Goal: Information Seeking & Learning: Learn about a topic

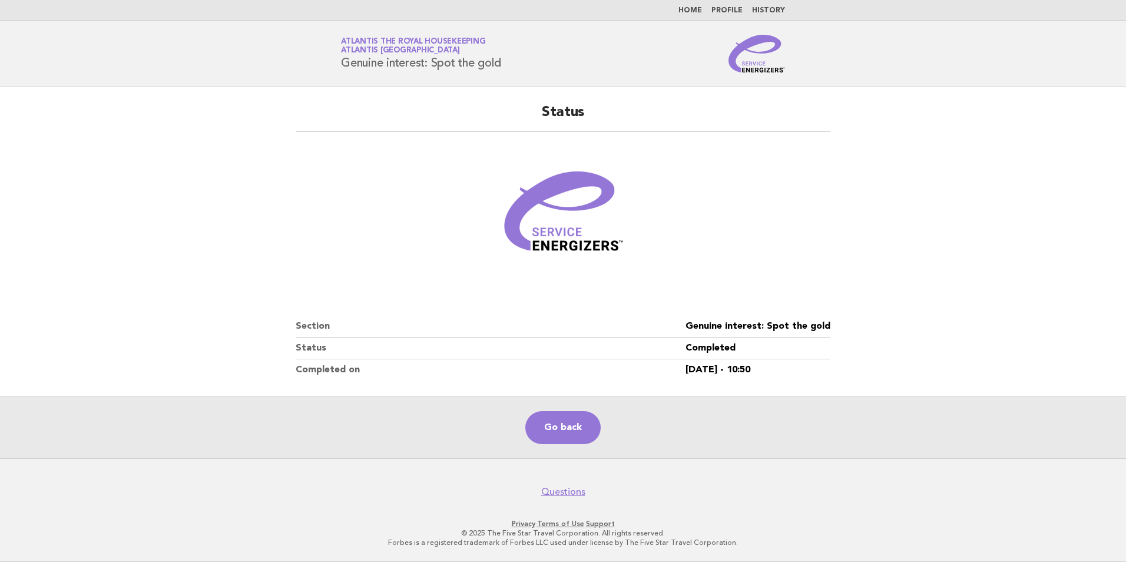
drag, startPoint x: 0, startPoint y: 0, endPoint x: 686, endPoint y: 10, distance: 685.8
click at [686, 10] on link "Home" at bounding box center [691, 10] width 24 height 7
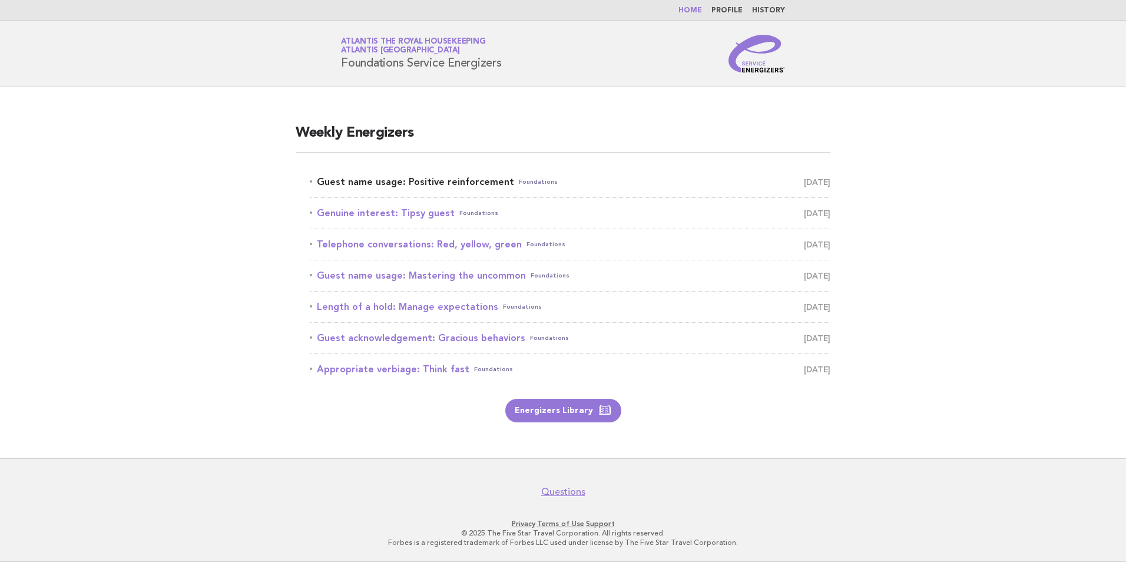
click at [424, 186] on link "Guest name usage: Positive reinforcement Foundations September 13" at bounding box center [570, 182] width 521 height 16
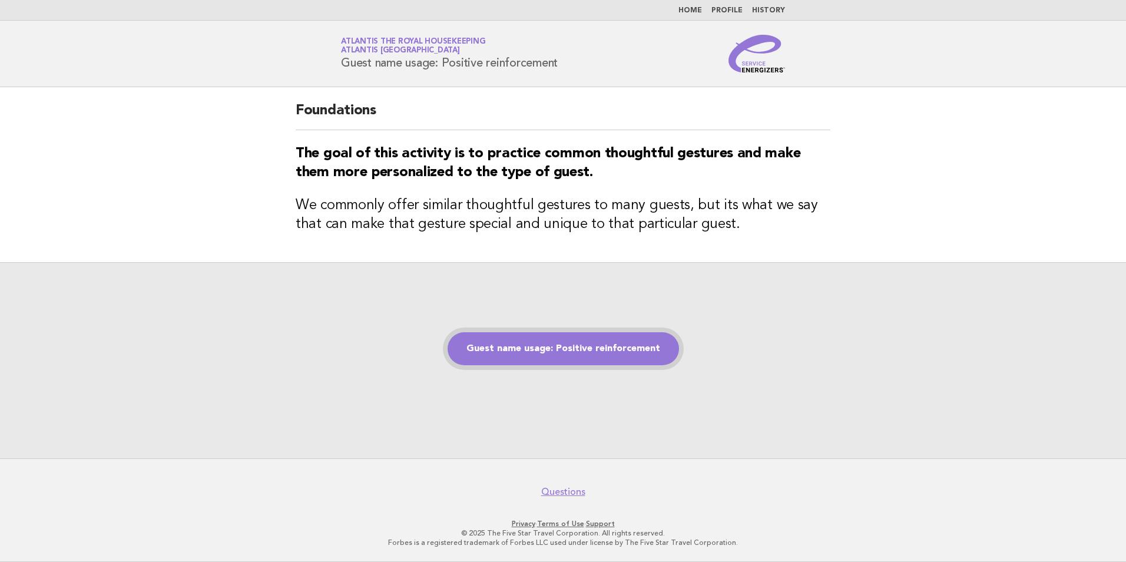
click at [550, 345] on link "Guest name usage: Positive reinforcement" at bounding box center [564, 348] width 232 height 33
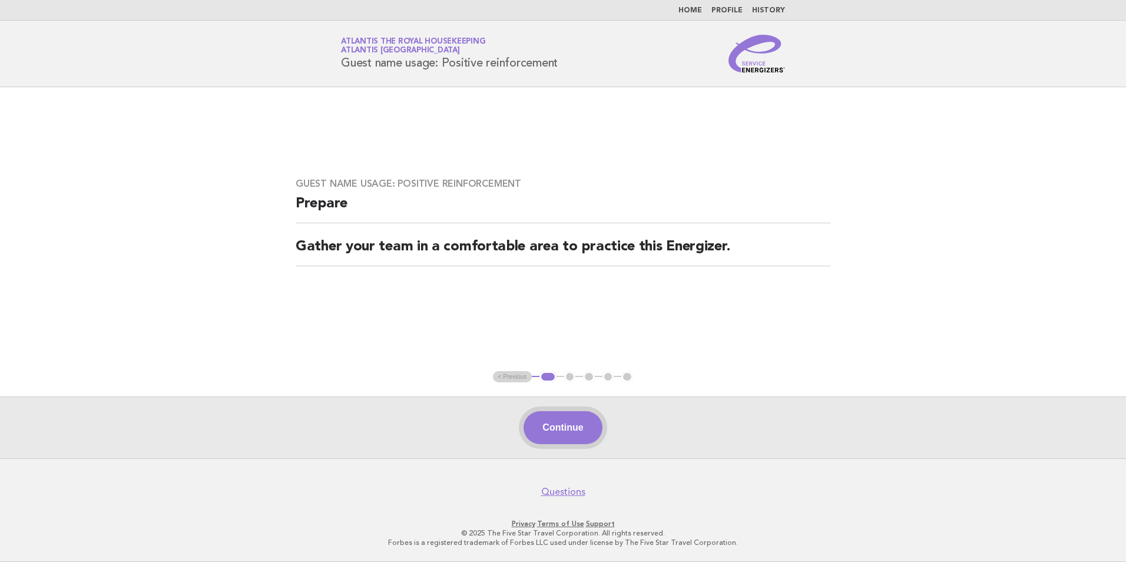
click at [557, 431] on button "Continue" at bounding box center [563, 427] width 78 height 33
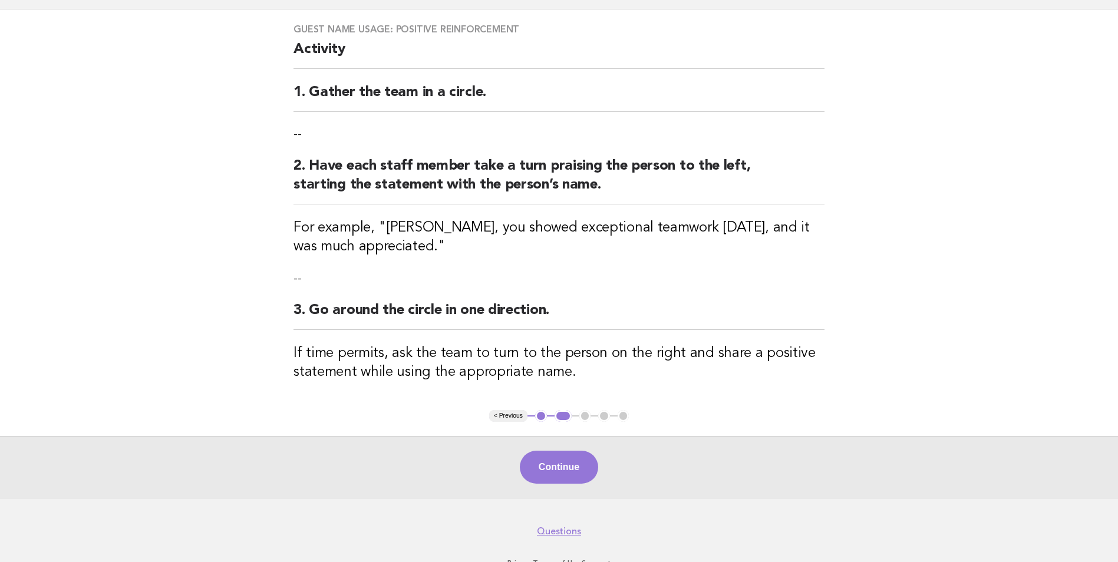
scroll to position [117, 0]
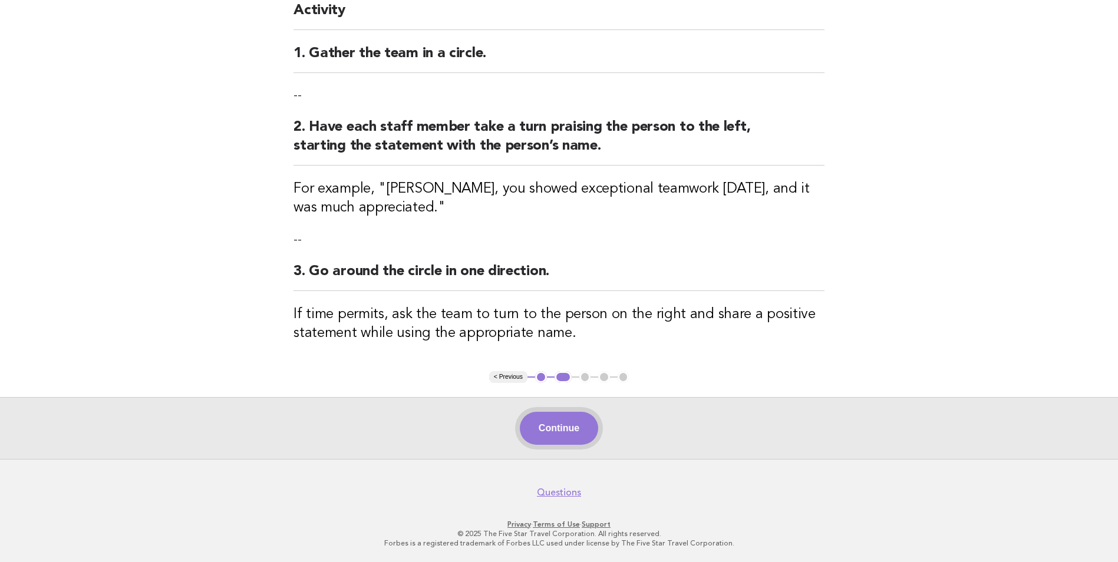
click at [560, 418] on button "Continue" at bounding box center [559, 428] width 78 height 33
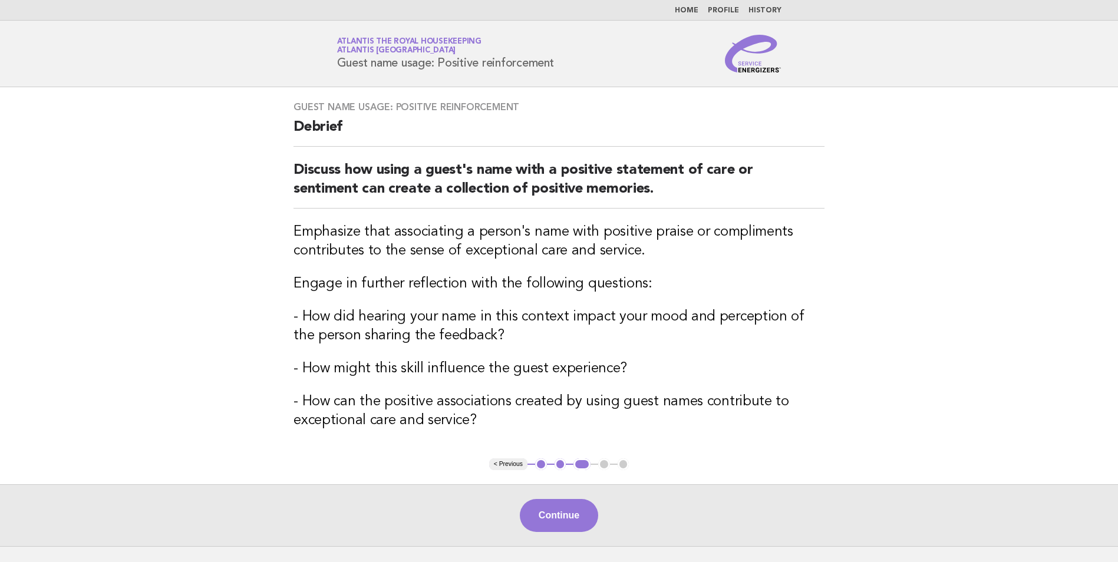
scroll to position [59, 0]
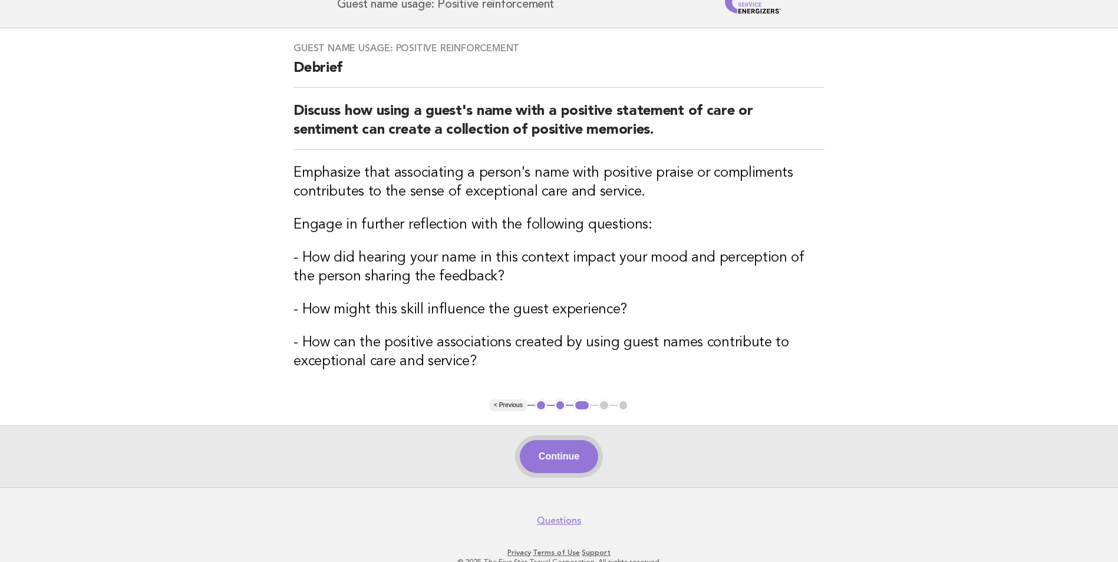
click at [560, 456] on button "Continue" at bounding box center [559, 456] width 78 height 33
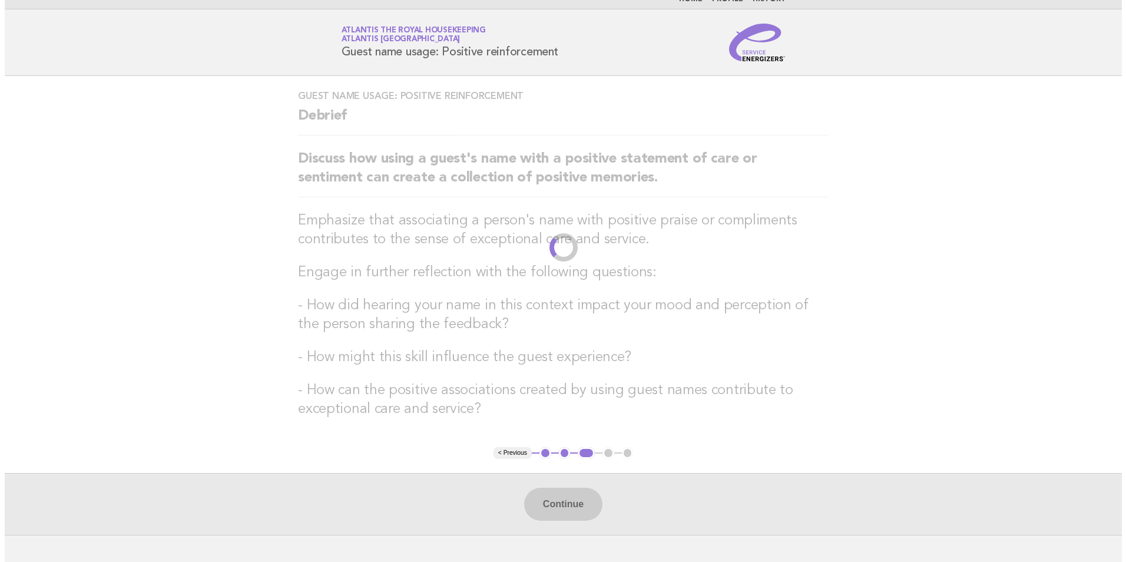
scroll to position [0, 0]
